Goal: Contribute content: Contribute content

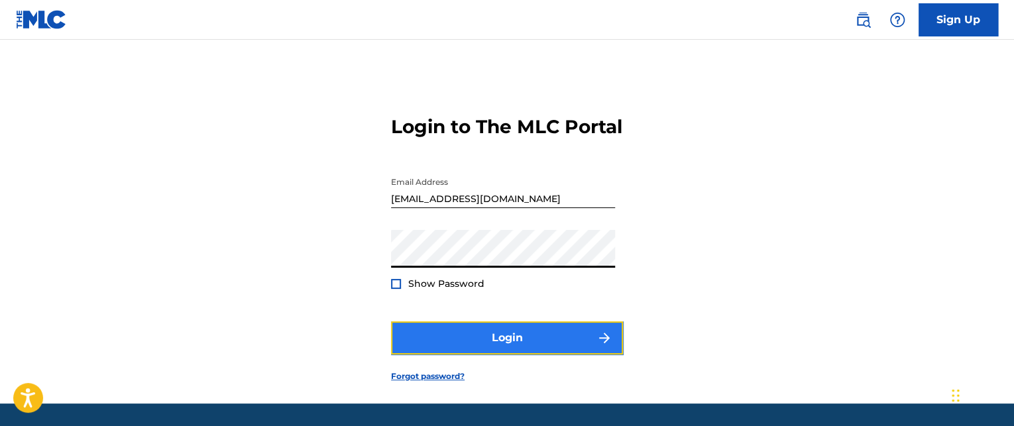
click at [471, 355] on button "Login" at bounding box center [507, 338] width 232 height 33
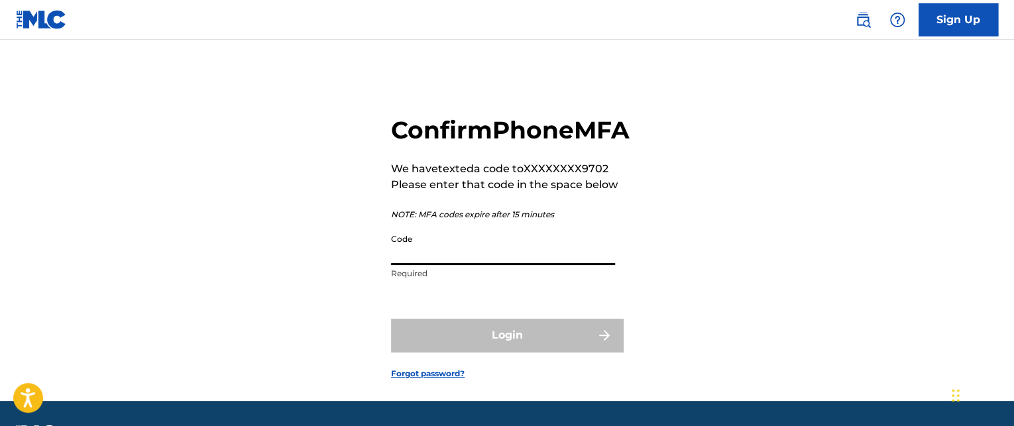
click at [411, 265] on input "Code" at bounding box center [503, 246] width 224 height 38
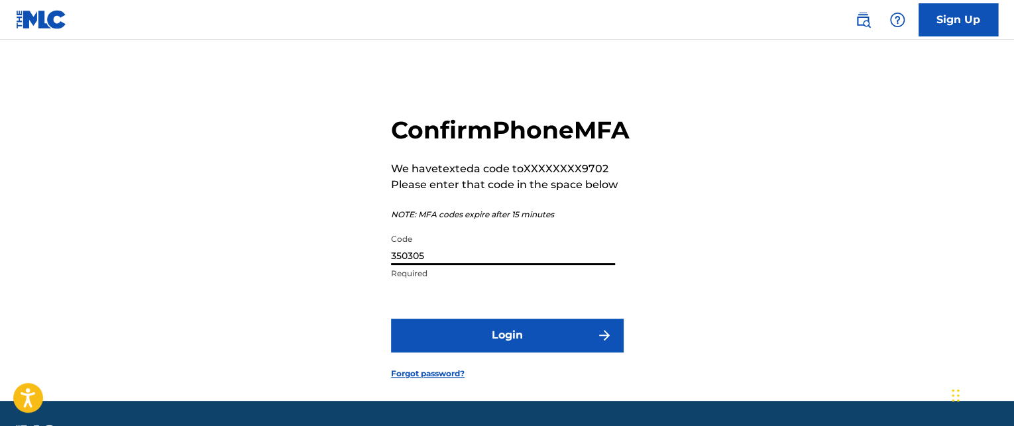
type input "350305"
click at [391, 319] on button "Login" at bounding box center [507, 335] width 232 height 33
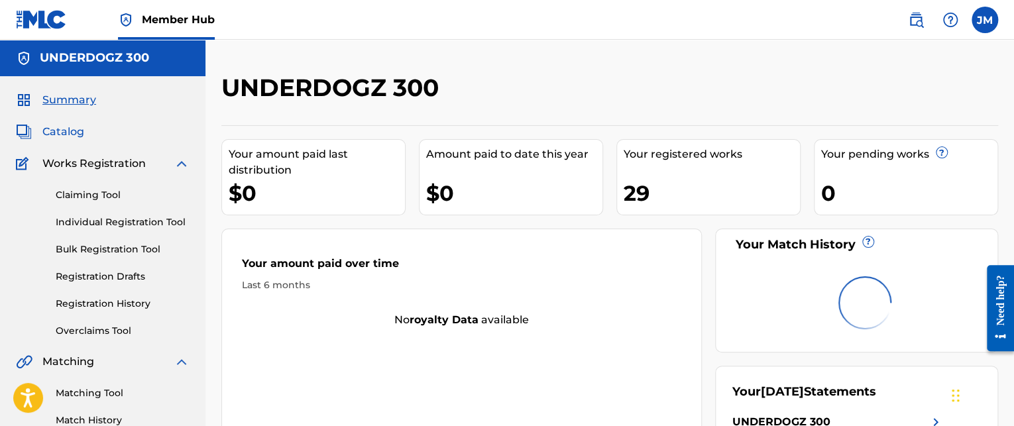
click at [61, 135] on span "Catalog" at bounding box center [63, 132] width 42 height 16
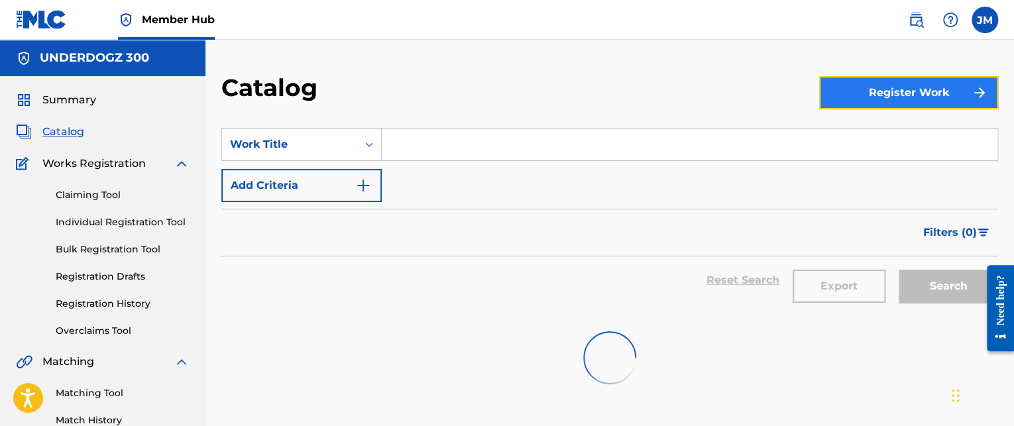
click at [858, 93] on button "Register Work" at bounding box center [908, 92] width 179 height 33
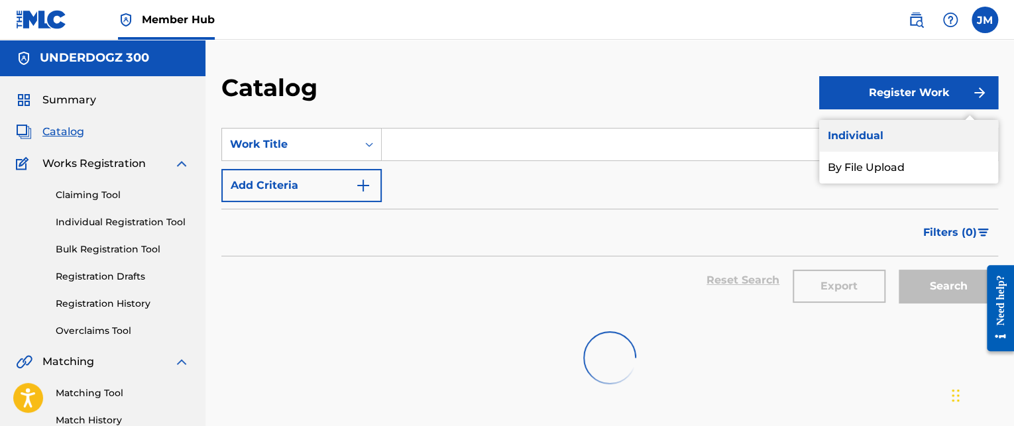
click at [846, 135] on link "Individual" at bounding box center [908, 136] width 179 height 32
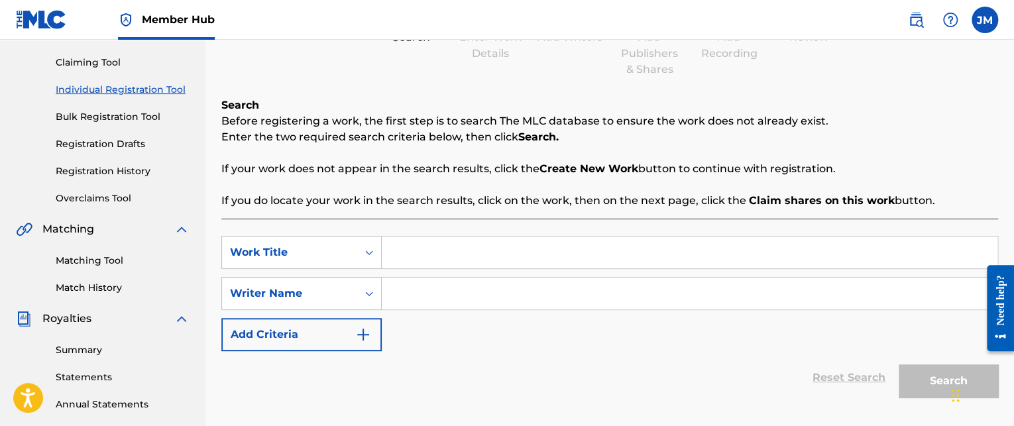
scroll to position [265, 0]
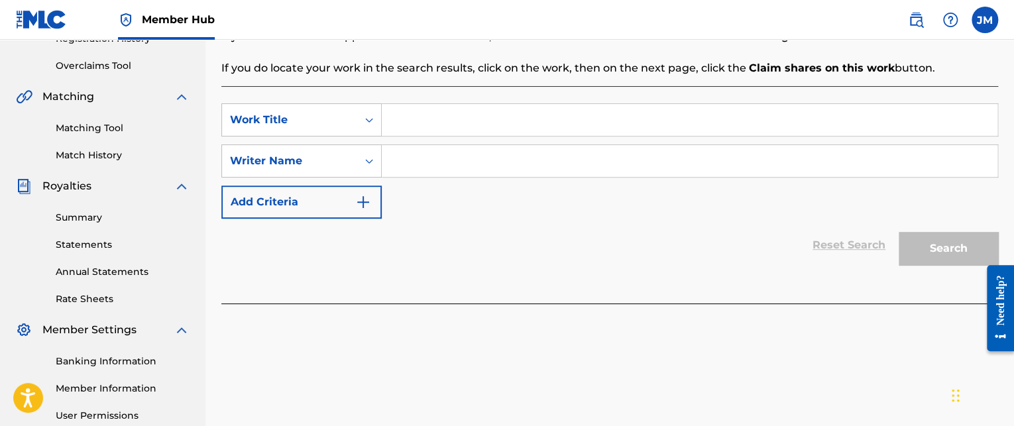
click at [414, 119] on input "Search Form" at bounding box center [690, 120] width 616 height 32
type input "Ungodly Ones"
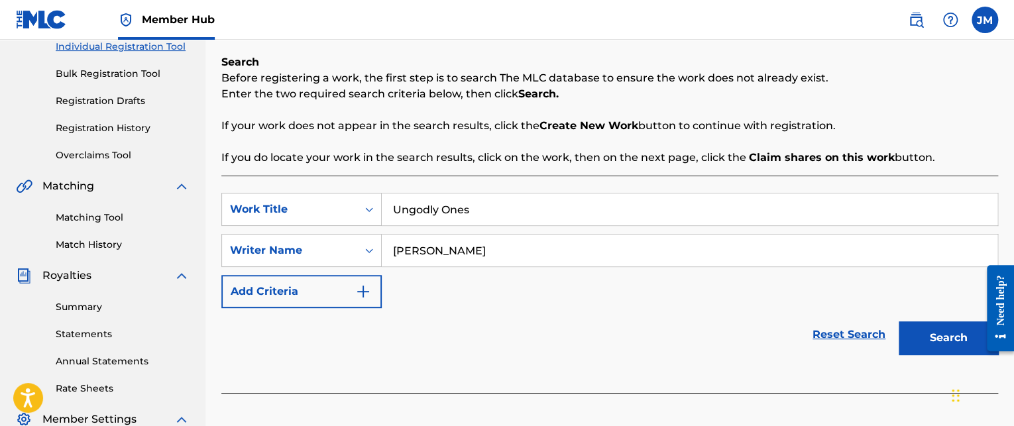
scroll to position [199, 0]
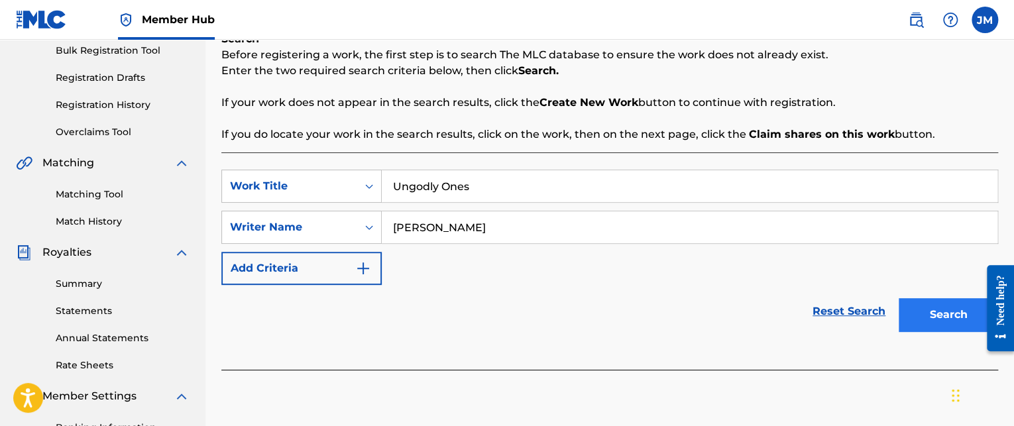
type input "[PERSON_NAME]"
click at [919, 308] on button "Search" at bounding box center [948, 314] width 99 height 33
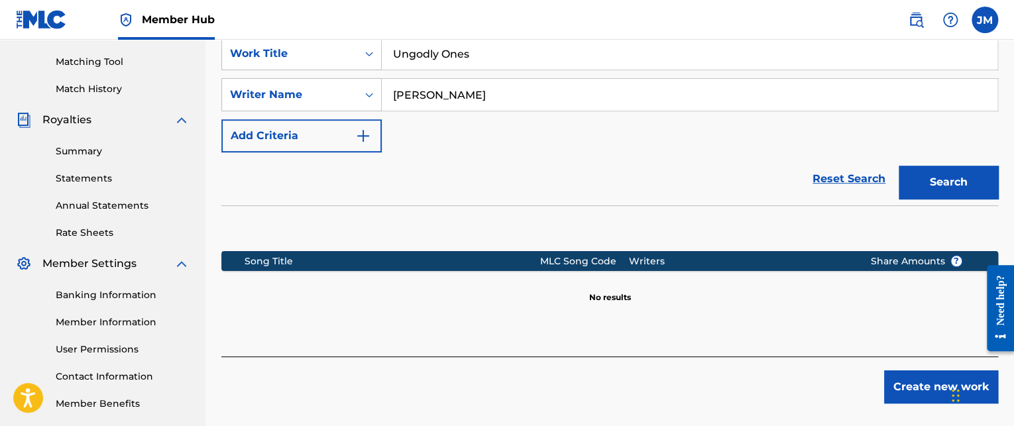
scroll to position [395, 0]
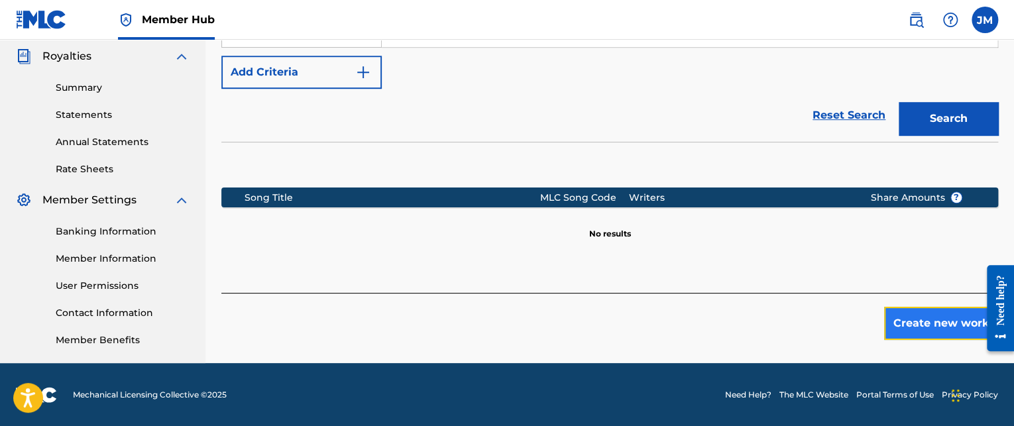
click at [936, 326] on button "Create new work" at bounding box center [941, 323] width 114 height 33
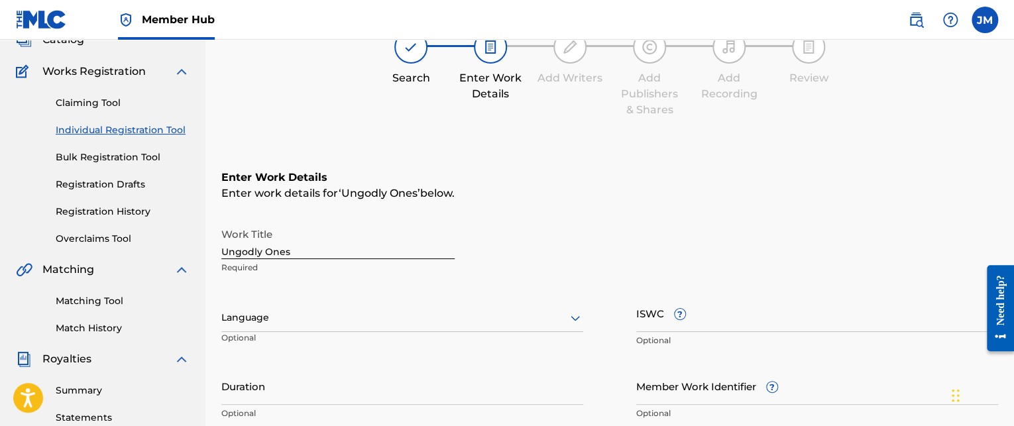
scroll to position [199, 0]
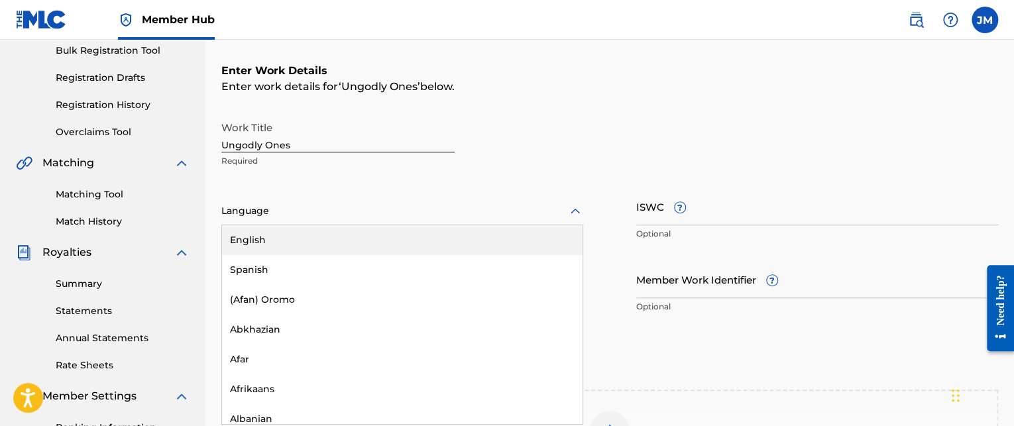
click at [577, 215] on icon at bounding box center [575, 212] width 16 height 16
click at [376, 238] on div "English" at bounding box center [402, 240] width 361 height 30
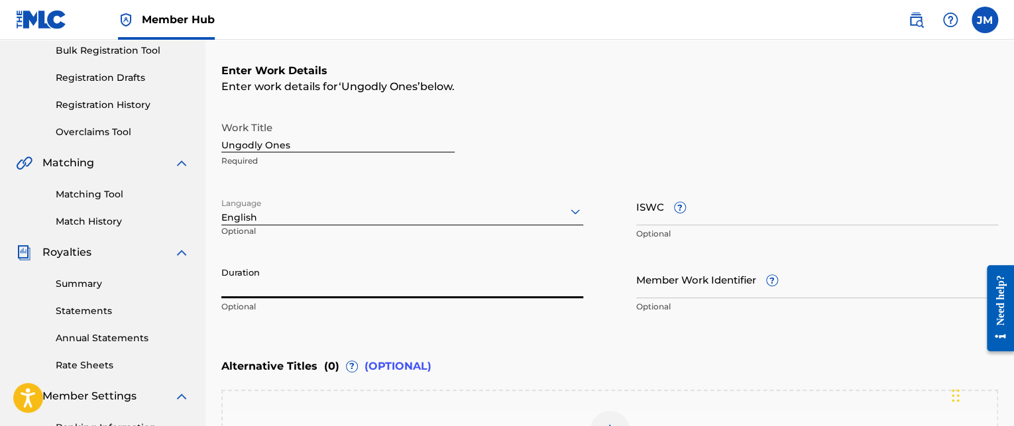
click at [239, 284] on input "Duration" at bounding box center [402, 280] width 362 height 38
type input "03:54"
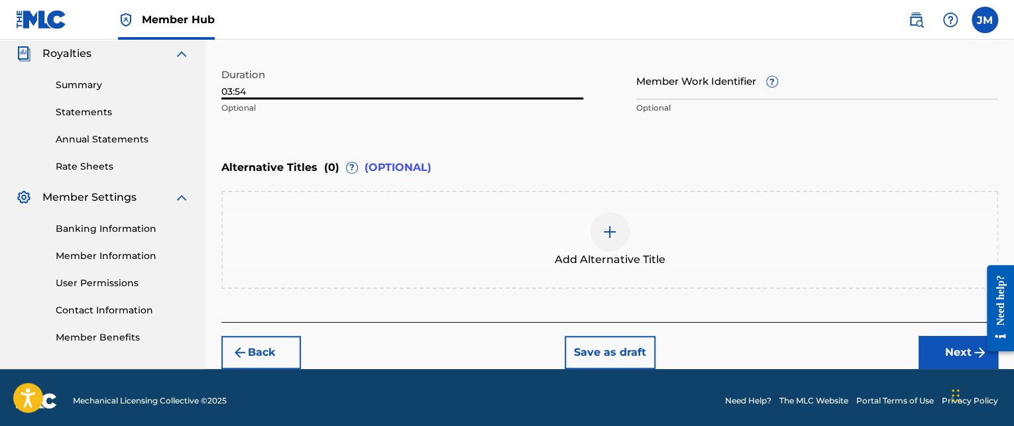
scroll to position [403, 0]
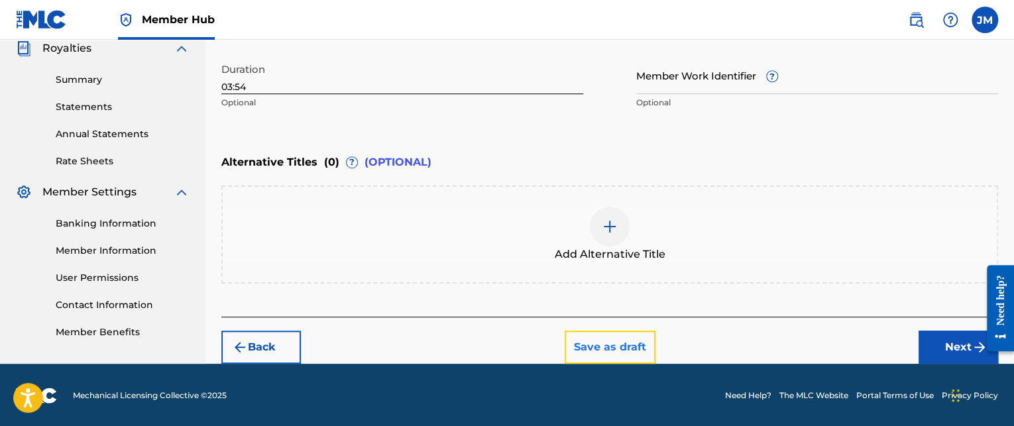
click at [613, 345] on button "Save as draft" at bounding box center [610, 347] width 91 height 33
